Goal: Transaction & Acquisition: Purchase product/service

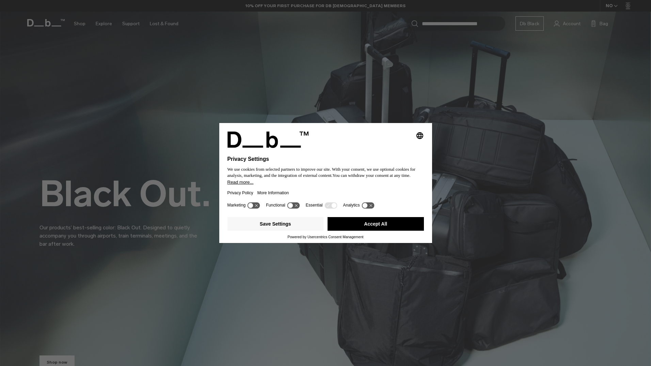
click at [381, 226] on button "Accept All" at bounding box center [376, 224] width 96 height 14
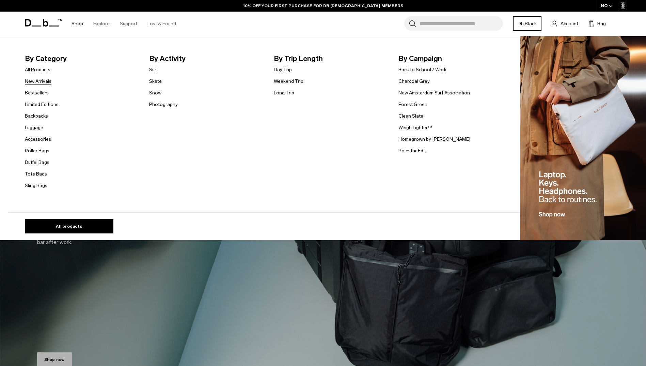
click at [40, 80] on link "New Arrivals" at bounding box center [38, 81] width 27 height 7
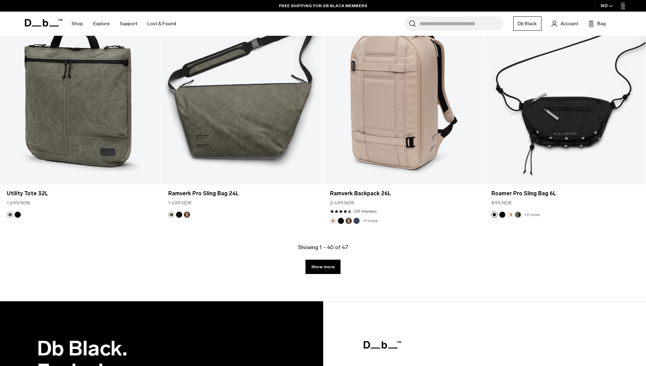
scroll to position [2320, 0]
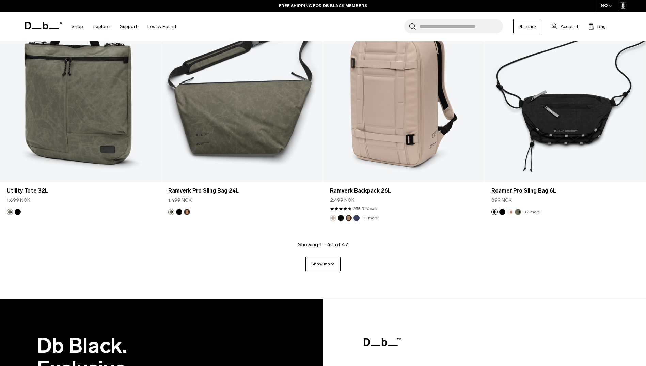
click at [325, 263] on link "Show more" at bounding box center [323, 264] width 35 height 14
